Goal: Download file/media

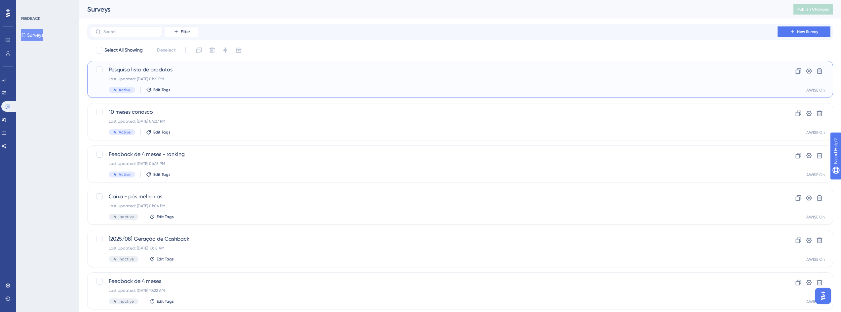
click at [137, 75] on div "Pesquisa lista de produtos Last Updated: [DATE] 01:21 PM Active Edit Tags" at bounding box center [434, 79] width 650 height 27
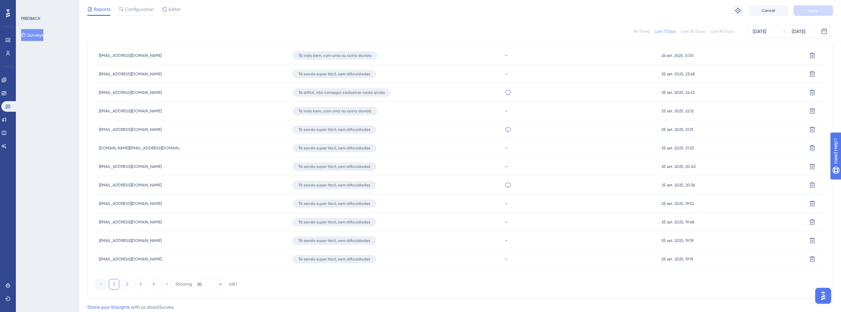
scroll to position [389, 0]
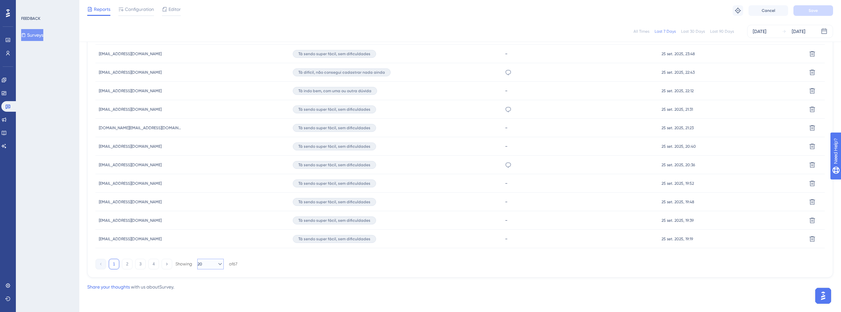
click at [217, 265] on icon at bounding box center [220, 264] width 7 height 7
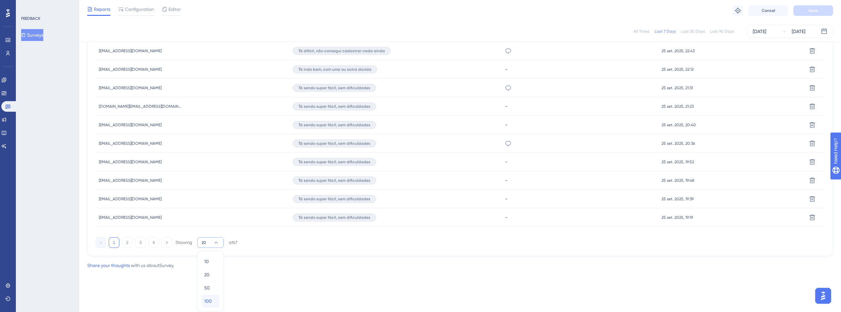
click at [210, 303] on span "100" at bounding box center [208, 301] width 8 height 8
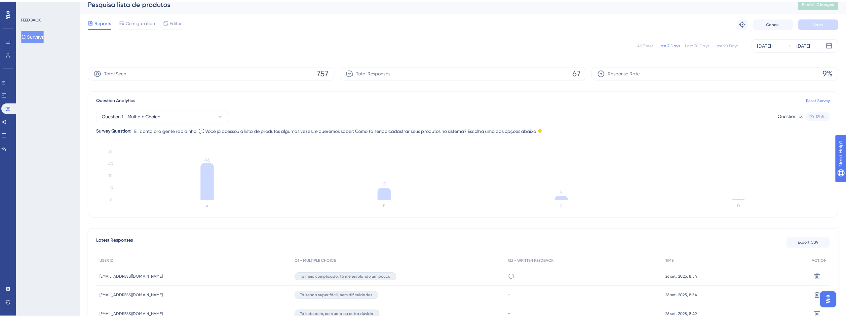
scroll to position [0, 0]
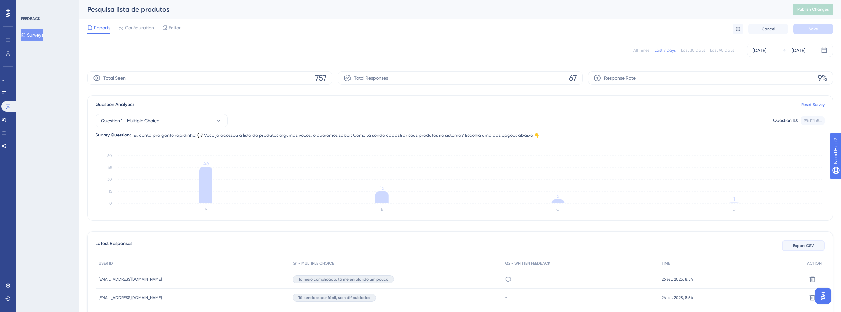
click at [809, 248] on button "Export CSV" at bounding box center [803, 245] width 43 height 11
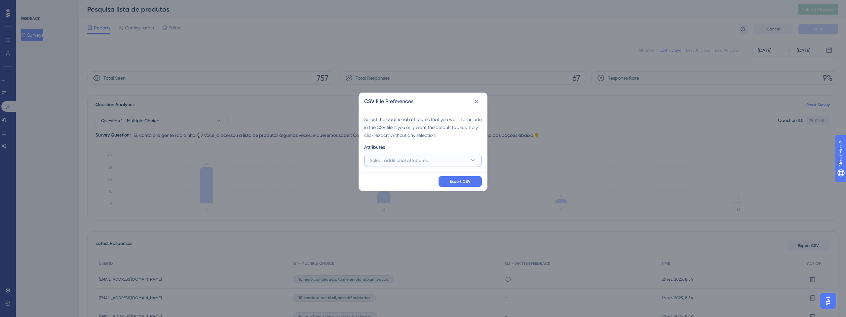
click at [467, 159] on button "Select additional attributes" at bounding box center [423, 160] width 118 height 13
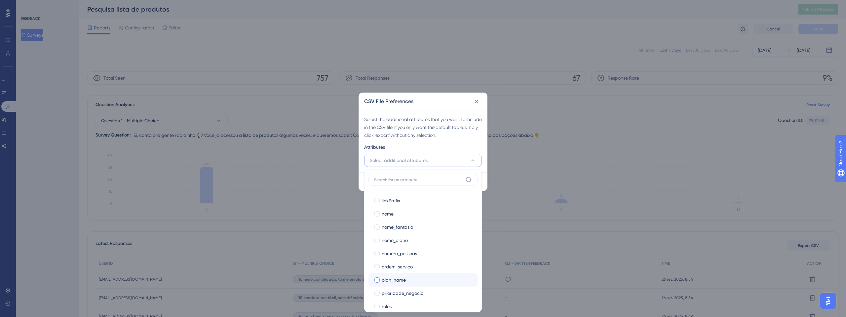
scroll to position [238, 0]
click at [393, 241] on span "plan_name" at bounding box center [394, 240] width 24 height 8
checkbox input "true"
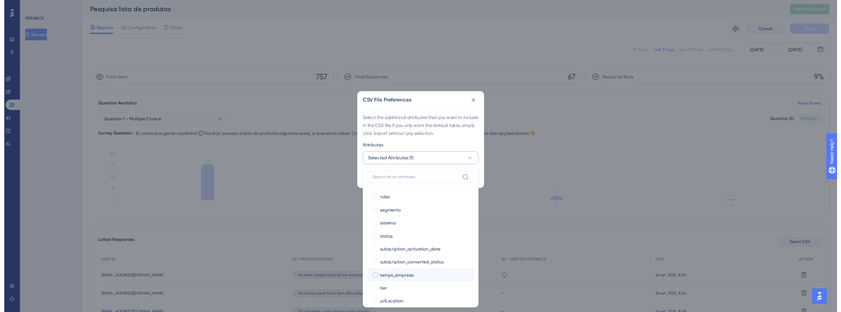
scroll to position [313, 0]
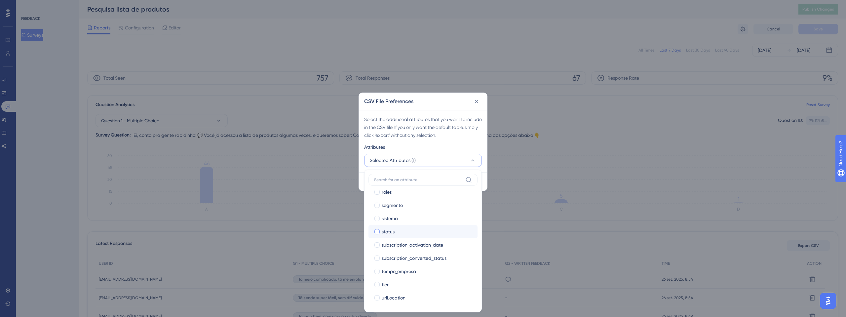
click at [398, 233] on div "status" at bounding box center [427, 232] width 91 height 8
checkbox input "true"
click at [461, 141] on div "Select the additional attributes that you want to include in the CSV file. If y…" at bounding box center [423, 141] width 128 height 62
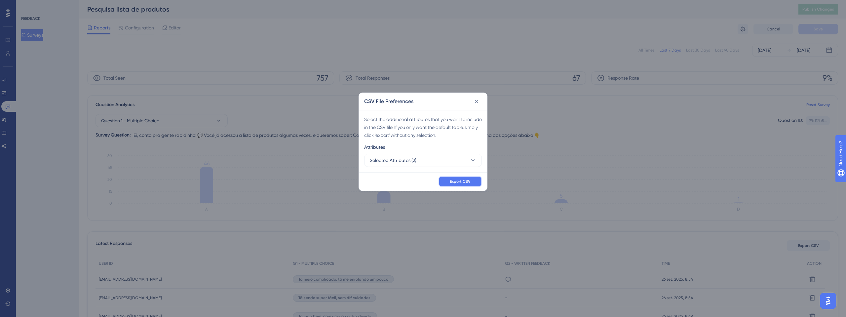
click at [456, 183] on span "Export CSV" at bounding box center [460, 181] width 21 height 5
